Goal: Navigation & Orientation: Find specific page/section

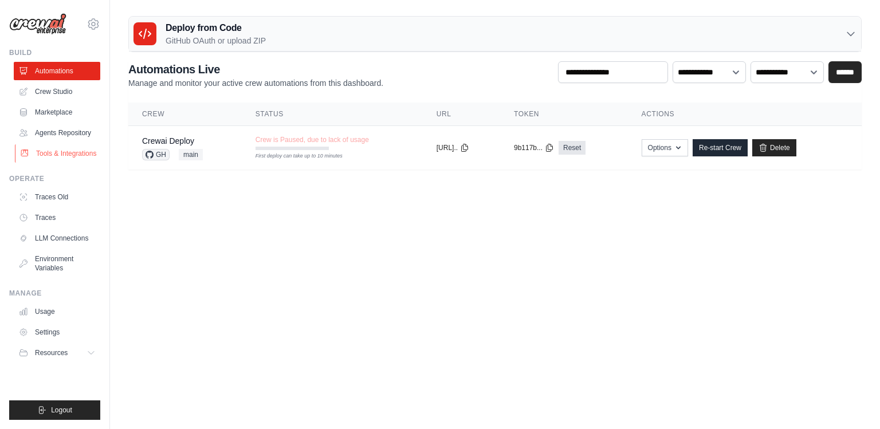
click at [63, 156] on link "Tools & Integrations" at bounding box center [58, 153] width 86 height 18
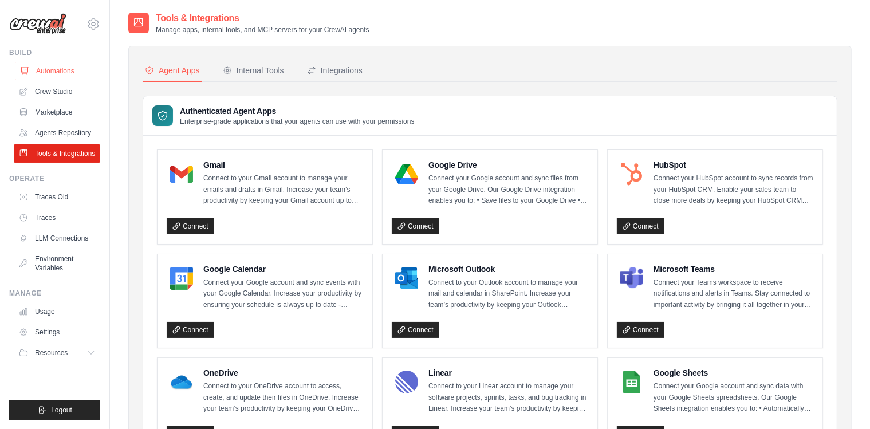
click at [63, 64] on link "Automations" at bounding box center [58, 71] width 86 height 18
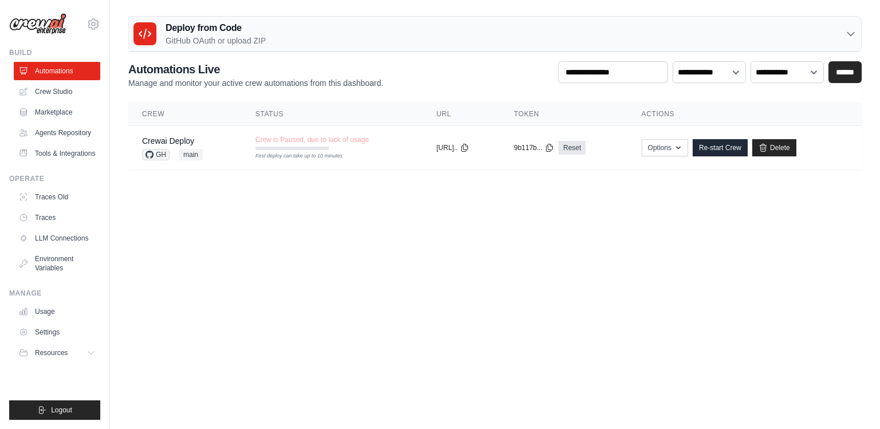
click at [198, 27] on h3 "Deploy from Code" at bounding box center [216, 28] width 100 height 14
